Goal: Information Seeking & Learning: Learn about a topic

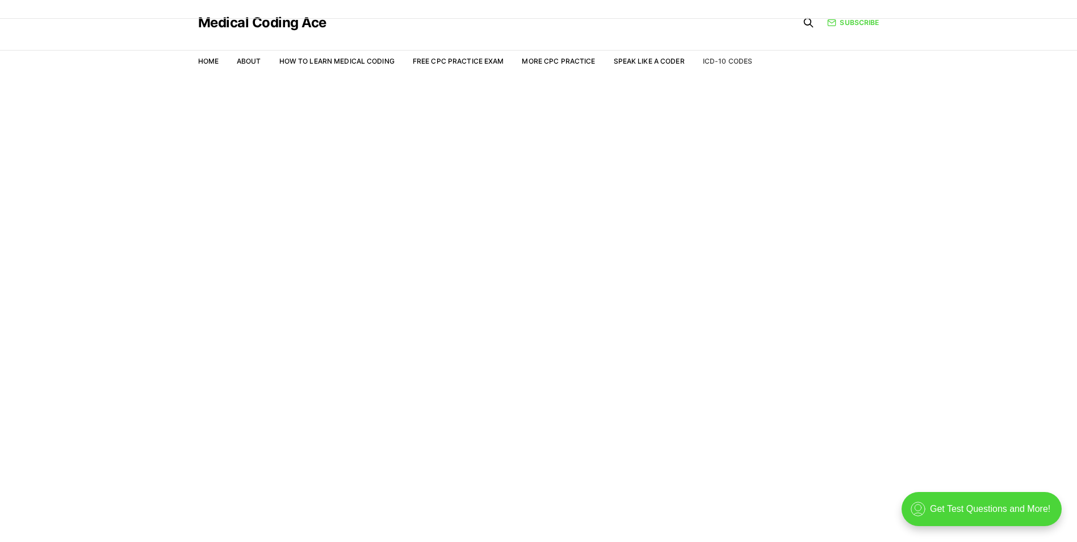
click at [742, 60] on link "ICD-10 Codes" at bounding box center [727, 61] width 49 height 9
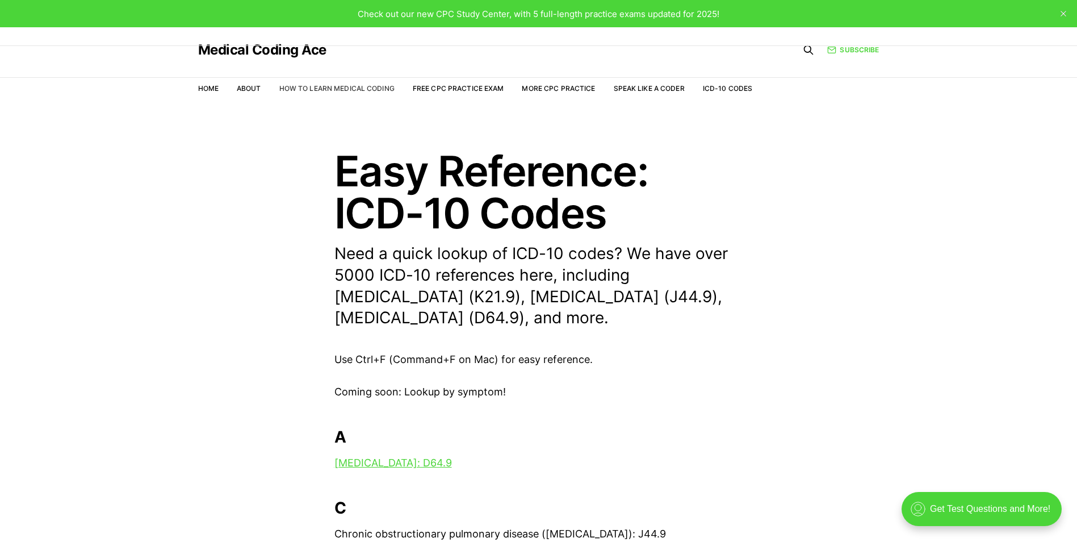
click at [341, 90] on link "How to Learn Medical Coding" at bounding box center [336, 88] width 115 height 9
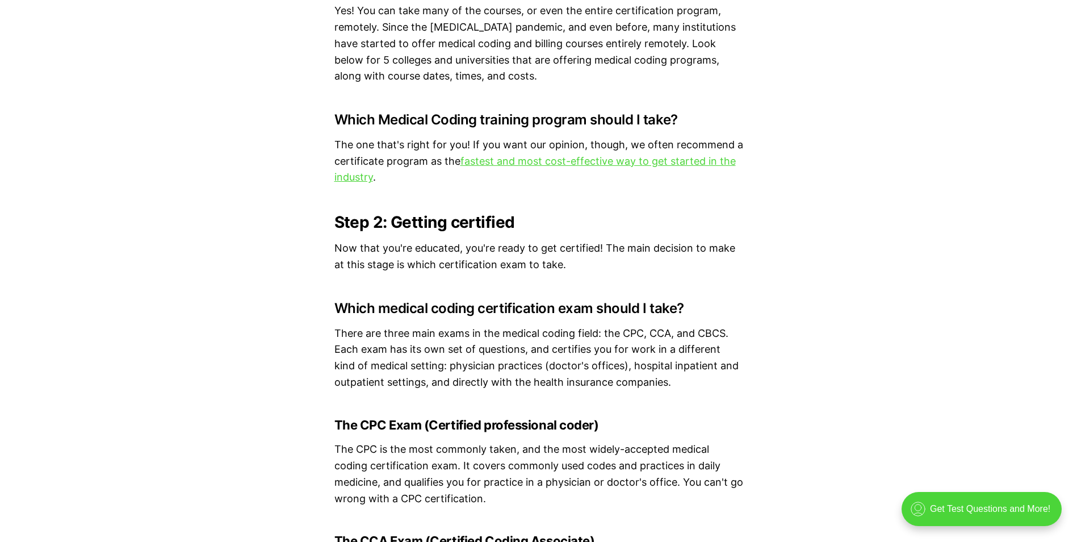
scroll to position [2669, 0]
